Goal: Task Accomplishment & Management: Use online tool/utility

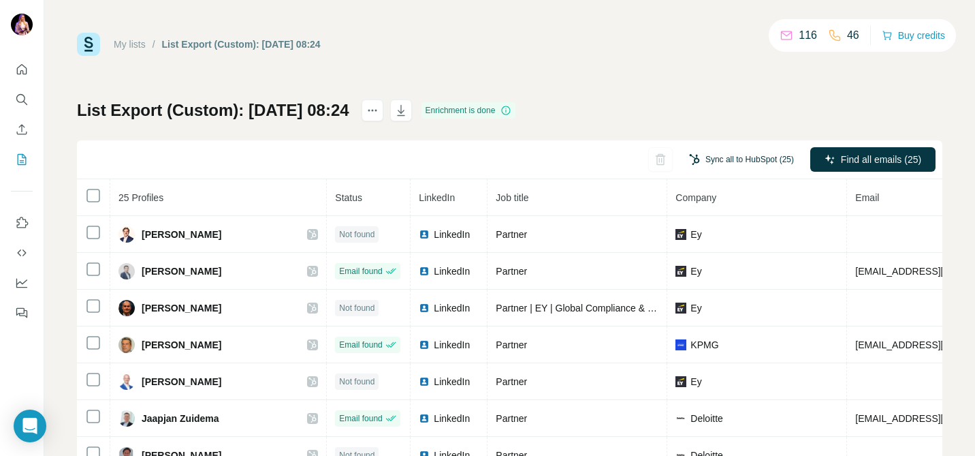
click at [716, 163] on button "Sync all to HubSpot (25)" at bounding box center [742, 159] width 124 height 20
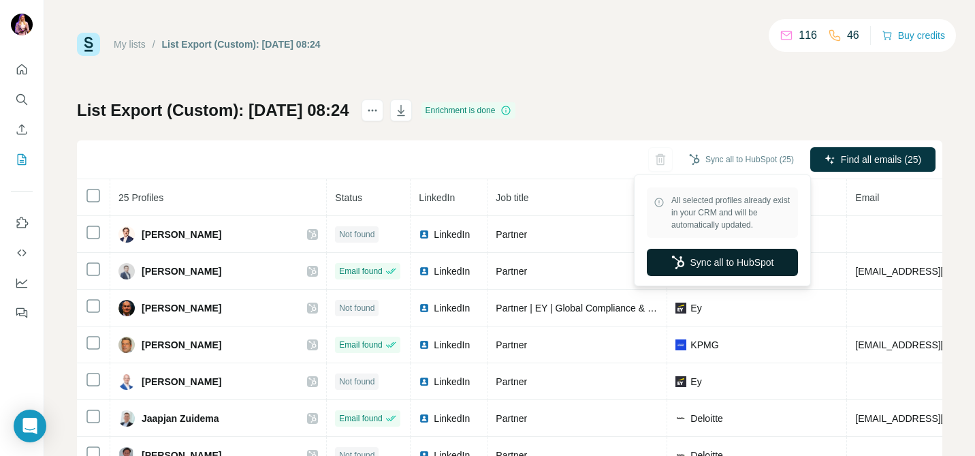
click at [718, 264] on button "Sync all to HubSpot" at bounding box center [722, 262] width 151 height 27
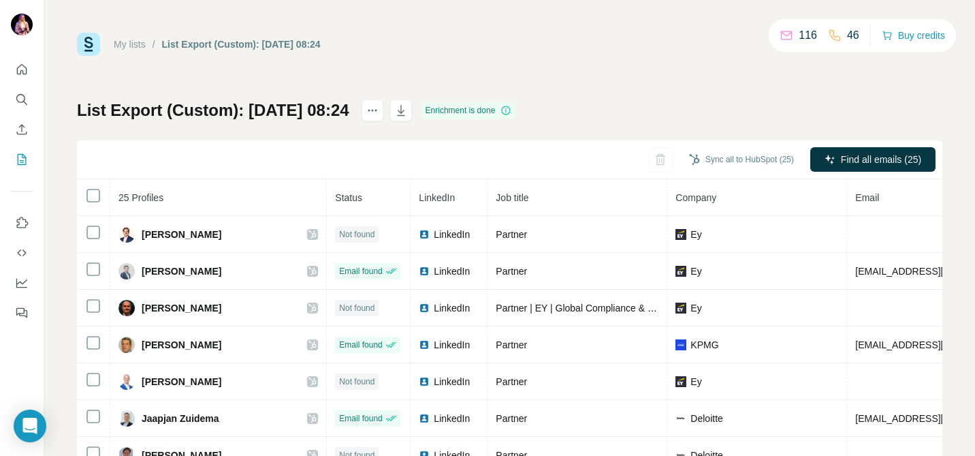
click at [199, 43] on div "List Export (Custom): [DATE] 08:24" at bounding box center [241, 44] width 159 height 14
click at [140, 46] on link "My lists" at bounding box center [130, 44] width 32 height 11
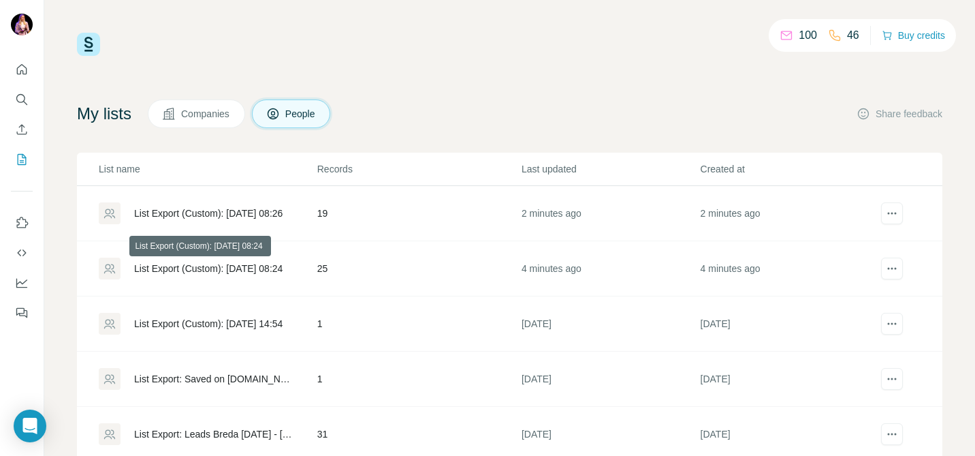
click at [239, 264] on div "List Export (Custom): [DATE] 08:24" at bounding box center [208, 269] width 148 height 14
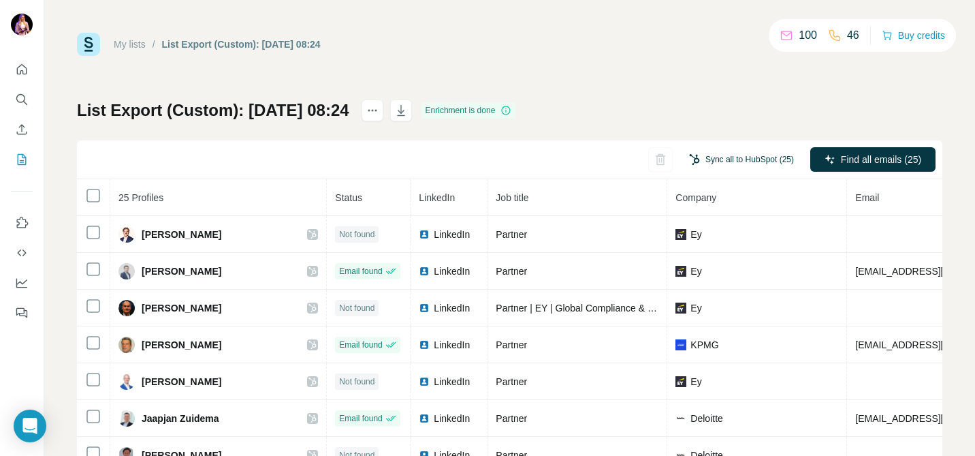
click at [716, 157] on button "Sync all to HubSpot (25)" at bounding box center [742, 159] width 124 height 20
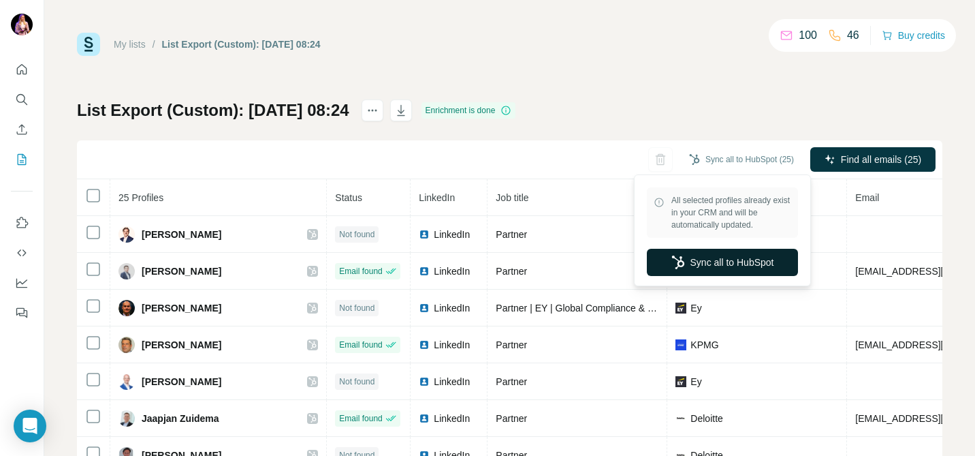
click at [721, 262] on button "Sync all to HubSpot" at bounding box center [722, 262] width 151 height 27
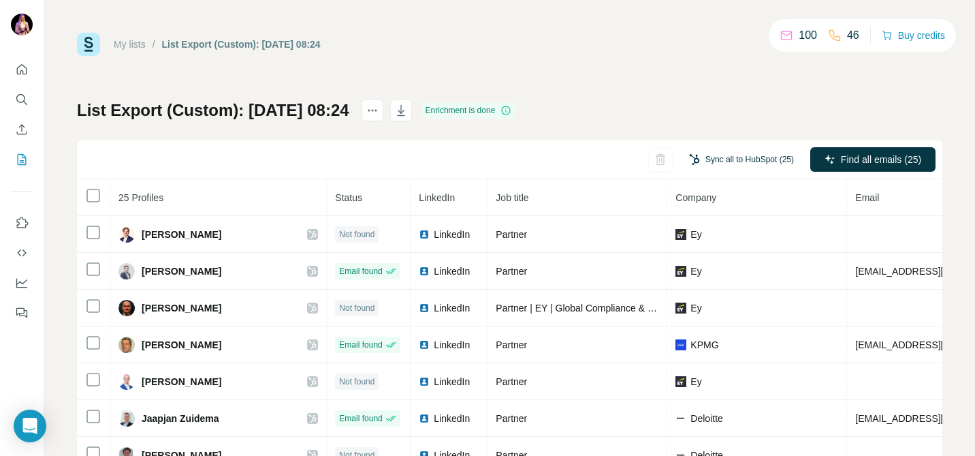
click at [761, 154] on button "Sync all to HubSpot (25)" at bounding box center [742, 159] width 124 height 20
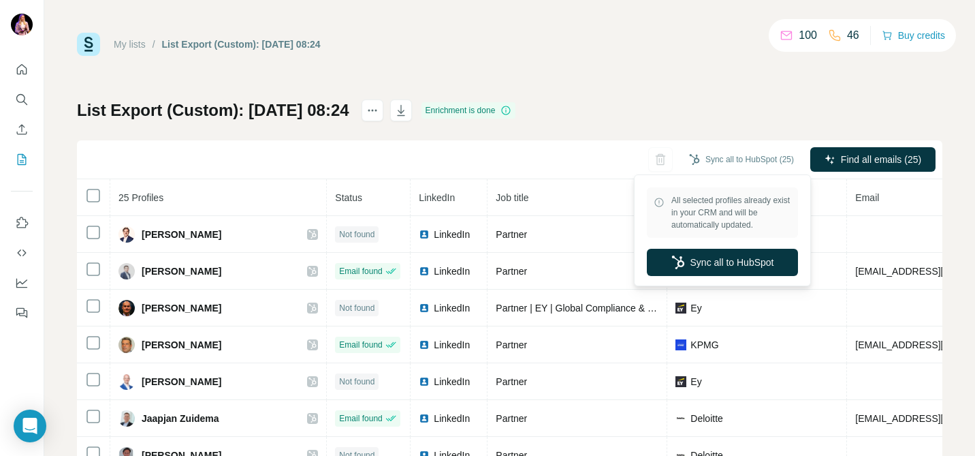
click at [793, 112] on div "List Export (Custom): [DATE] 08:24 Enrichment is done Sync all to HubSpot (25) …" at bounding box center [510, 318] width 866 height 439
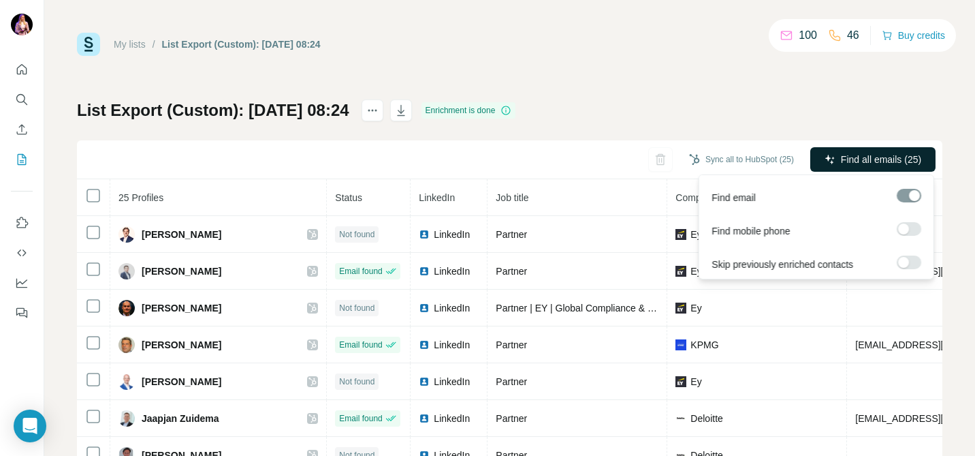
click at [841, 155] on span "Find all emails (25)" at bounding box center [881, 160] width 80 height 14
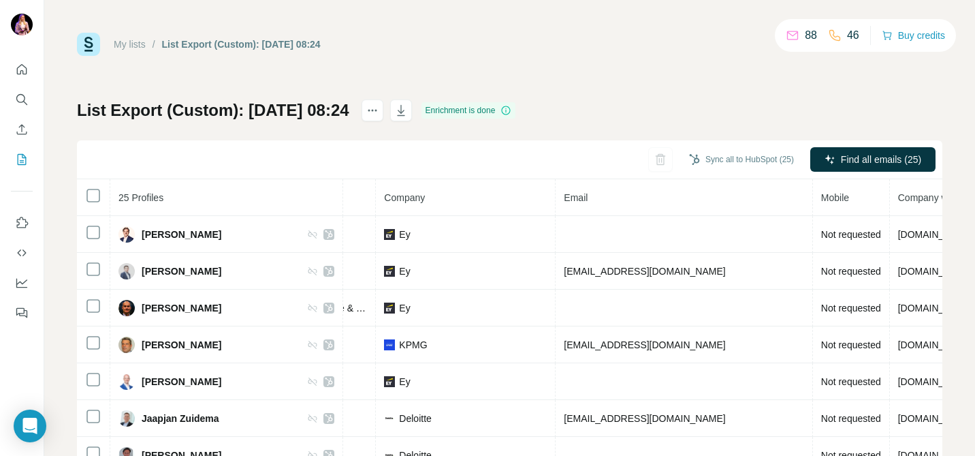
click at [142, 42] on link "My lists" at bounding box center [130, 44] width 32 height 11
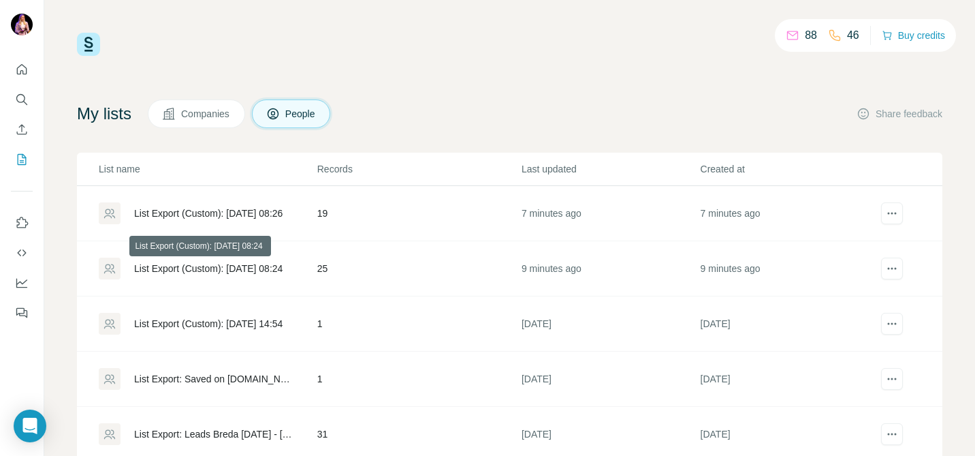
click at [236, 264] on div "List Export (Custom): [DATE] 08:24" at bounding box center [208, 269] width 148 height 14
click at [208, 202] on div "List Export (Custom): [DATE] 08:26" at bounding box center [207, 213] width 217 height 22
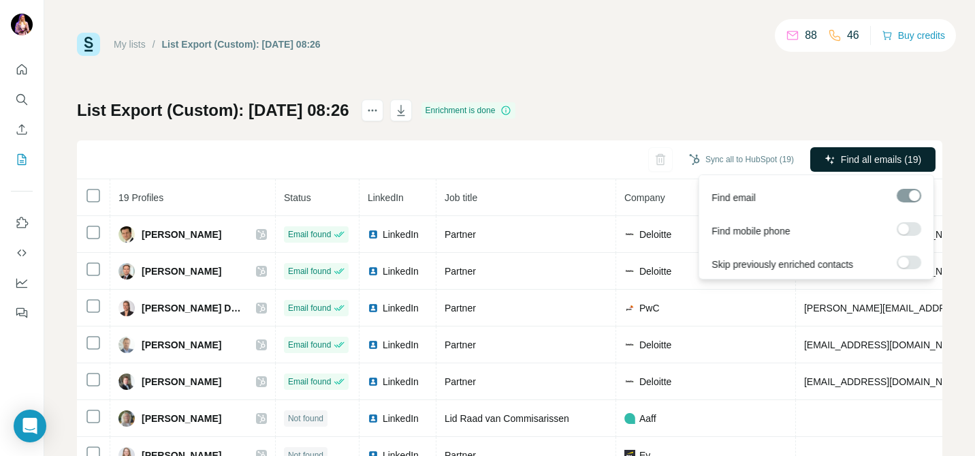
click at [868, 157] on span "Find all emails (19)" at bounding box center [881, 160] width 80 height 14
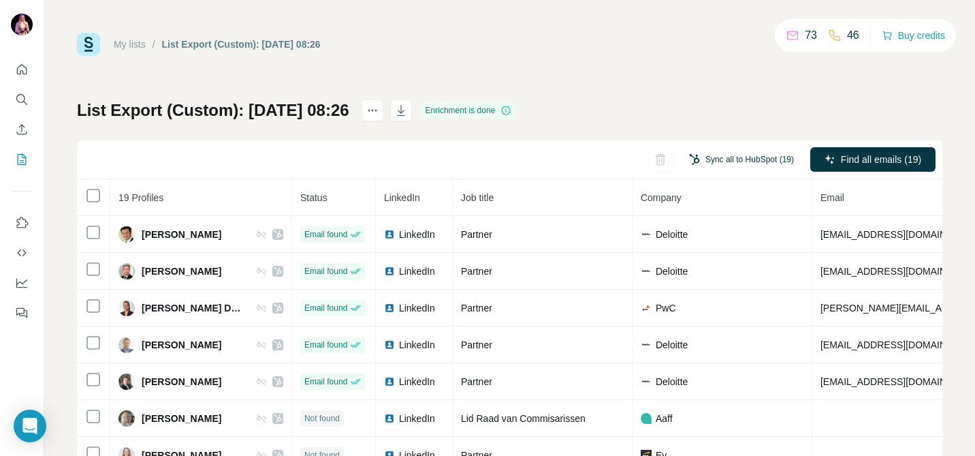
click at [733, 160] on button "Sync all to HubSpot (19)" at bounding box center [742, 159] width 124 height 20
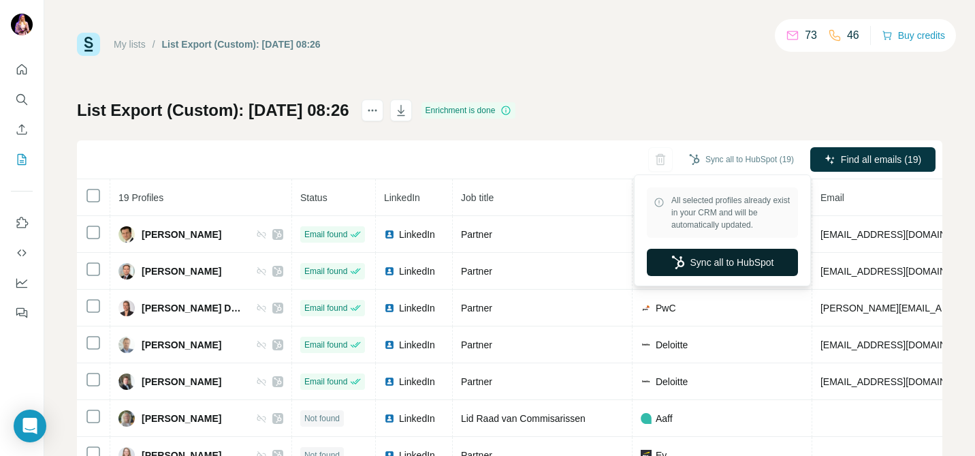
click at [732, 269] on button "Sync all to HubSpot" at bounding box center [722, 262] width 151 height 27
